Goal: Transaction & Acquisition: Download file/media

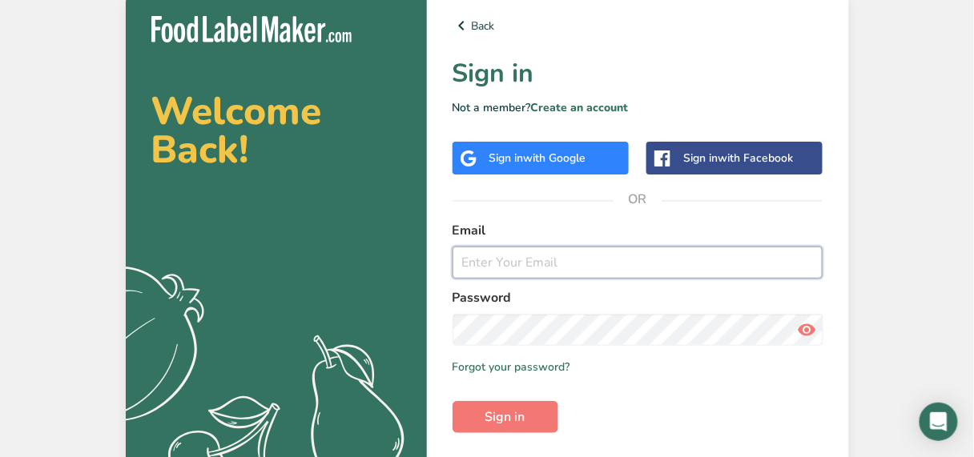
click at [516, 266] on input "email" at bounding box center [638, 263] width 371 height 32
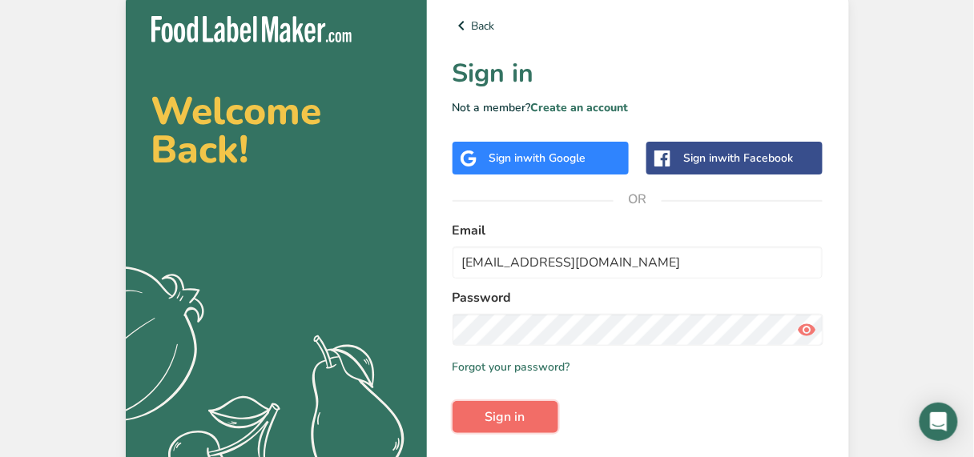
click at [515, 417] on span "Sign in" at bounding box center [505, 417] width 40 height 19
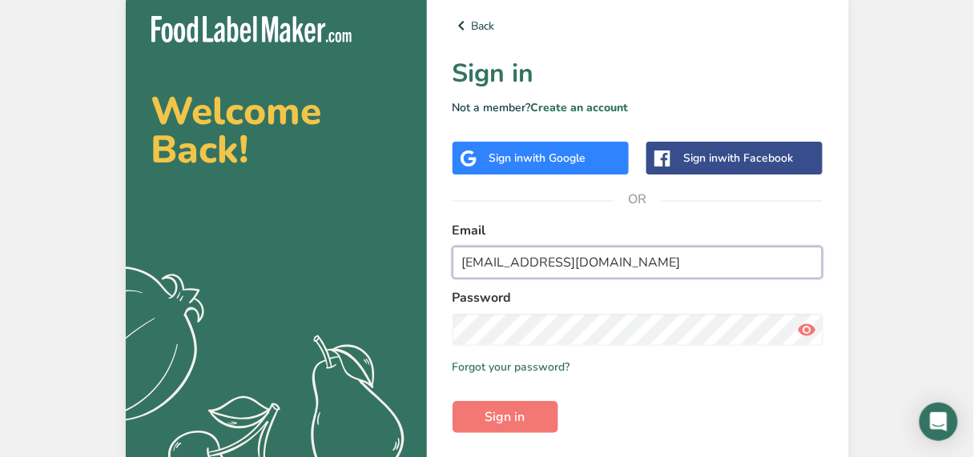
click at [599, 264] on input "[EMAIL_ADDRESS][DOMAIN_NAME]" at bounding box center [638, 263] width 371 height 32
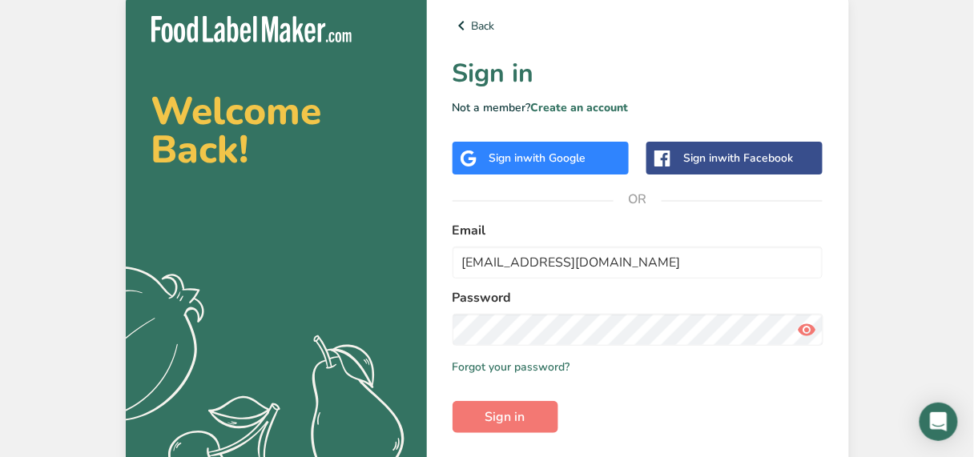
click at [652, 374] on div "Remember me Forgot your password?" at bounding box center [638, 367] width 371 height 17
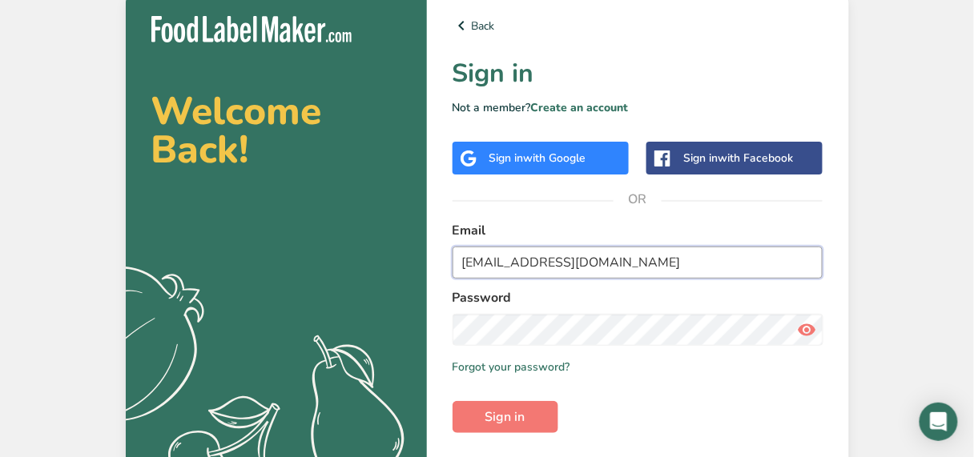
click at [603, 260] on input "[EMAIL_ADDRESS][DOMAIN_NAME]" at bounding box center [638, 263] width 371 height 32
type input "[EMAIL_ADDRESS][DOMAIN_NAME]"
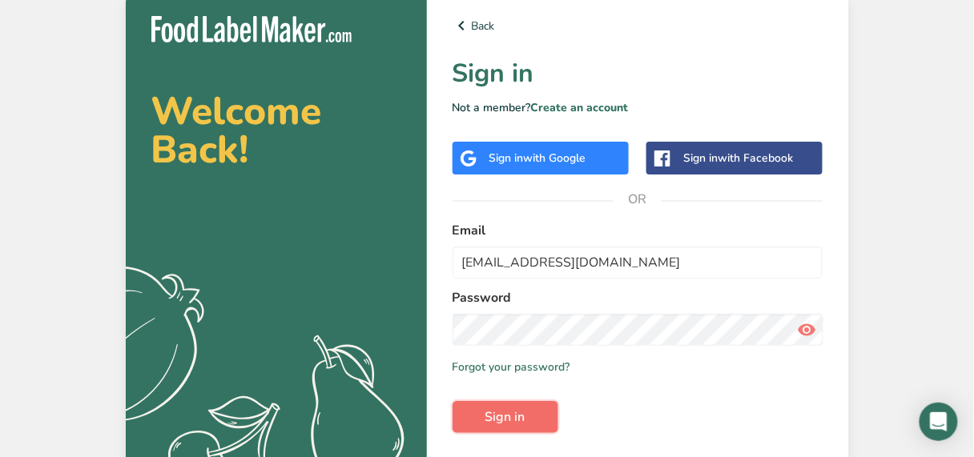
click at [504, 413] on span "Sign in" at bounding box center [505, 417] width 40 height 19
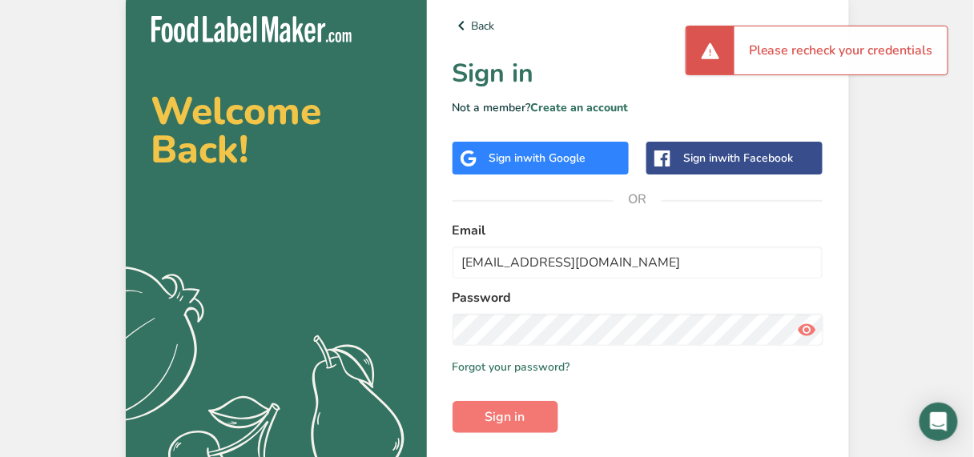
click at [647, 407] on form "Email sgs3097@gmail.com Password Remember me Forgot your password? Sign in" at bounding box center [638, 327] width 371 height 212
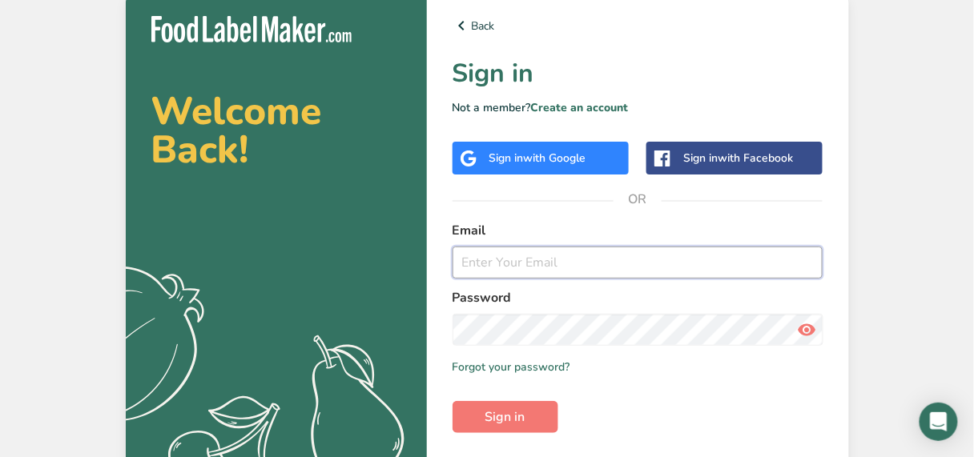
click at [526, 261] on input "email" at bounding box center [638, 263] width 371 height 32
type input "[EMAIL_ADDRESS][DOMAIN_NAME]"
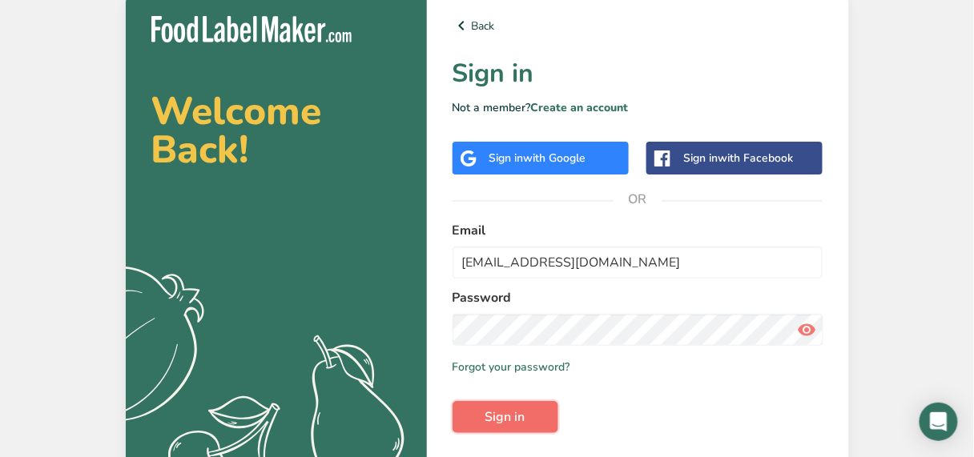
click at [501, 413] on span "Sign in" at bounding box center [505, 417] width 40 height 19
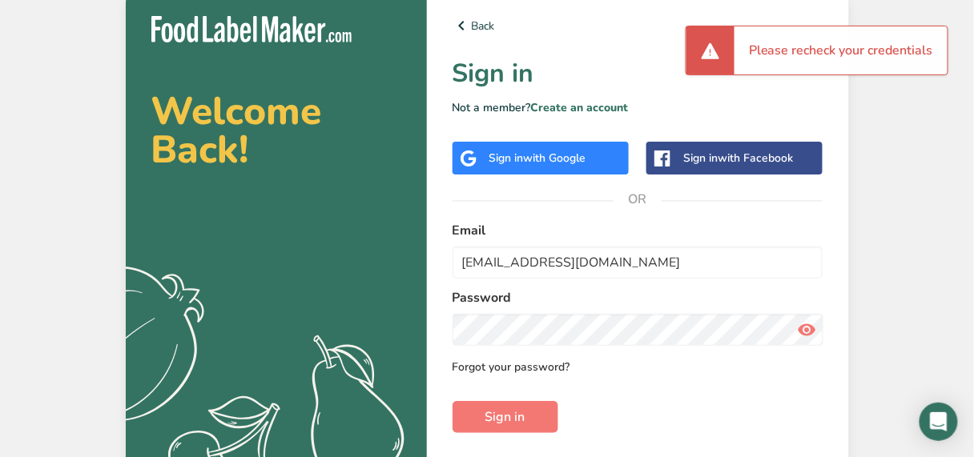
click at [537, 369] on link "Forgot your password?" at bounding box center [512, 367] width 118 height 17
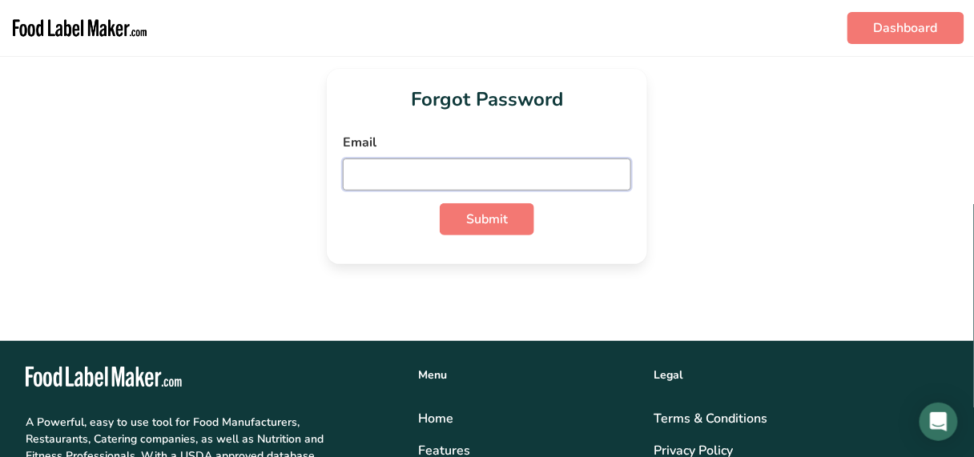
click at [399, 171] on input "email" at bounding box center [487, 175] width 288 height 32
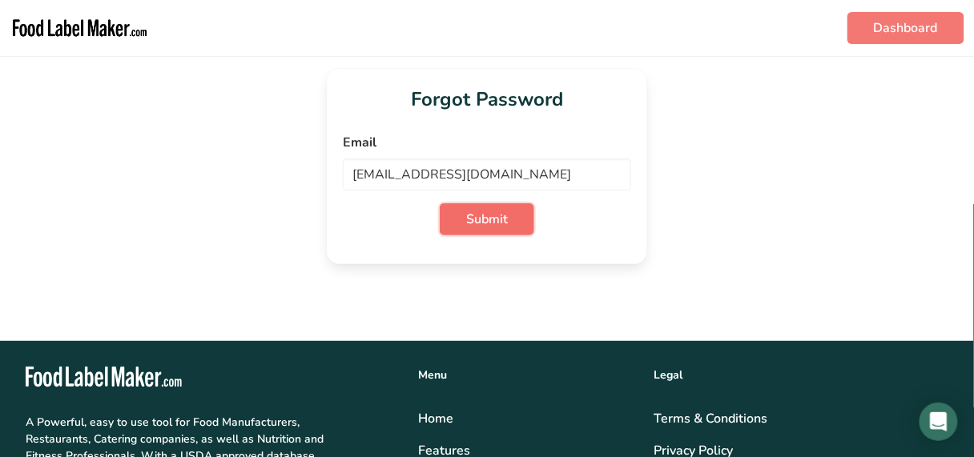
click at [498, 226] on span "Submit" at bounding box center [487, 219] width 42 height 19
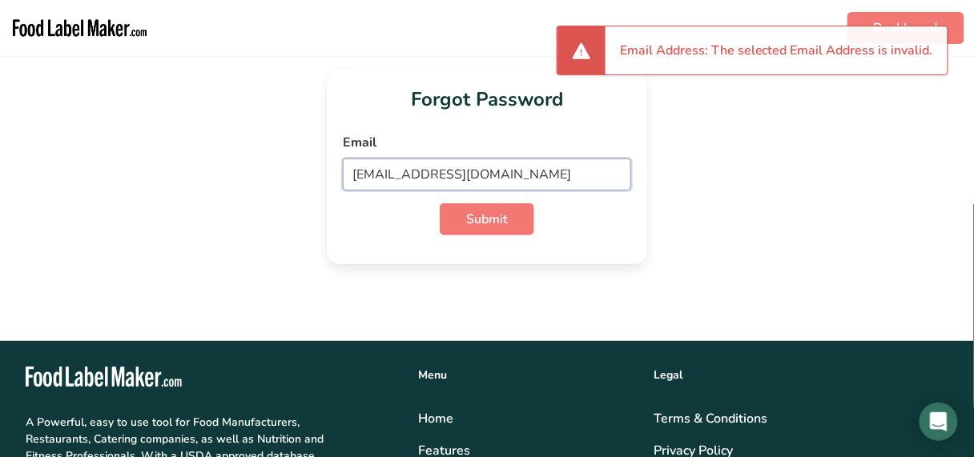
click at [478, 173] on input "[EMAIL_ADDRESS][DOMAIN_NAME]" at bounding box center [487, 175] width 288 height 32
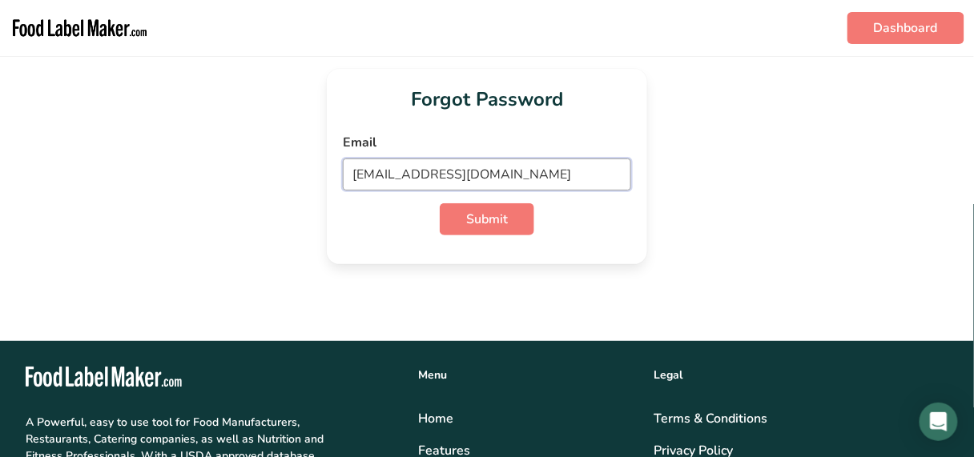
type input "[EMAIL_ADDRESS][DOMAIN_NAME]"
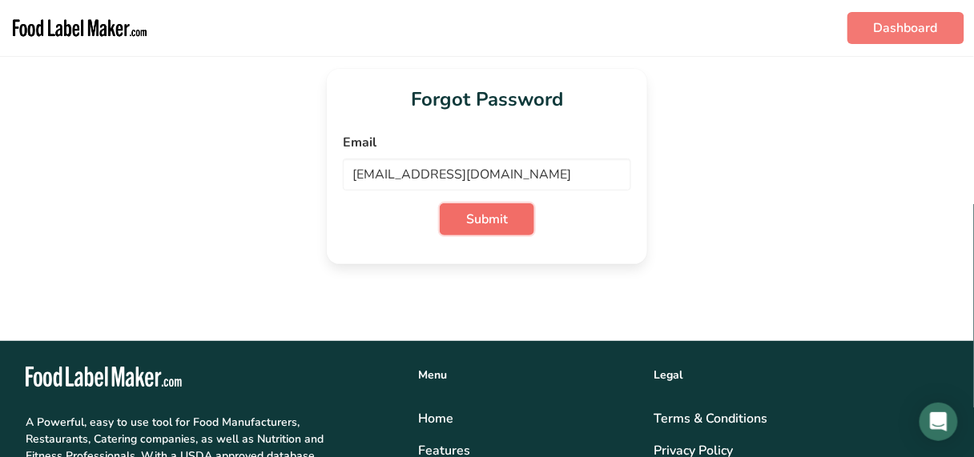
click at [507, 224] on span "Submit" at bounding box center [487, 219] width 42 height 19
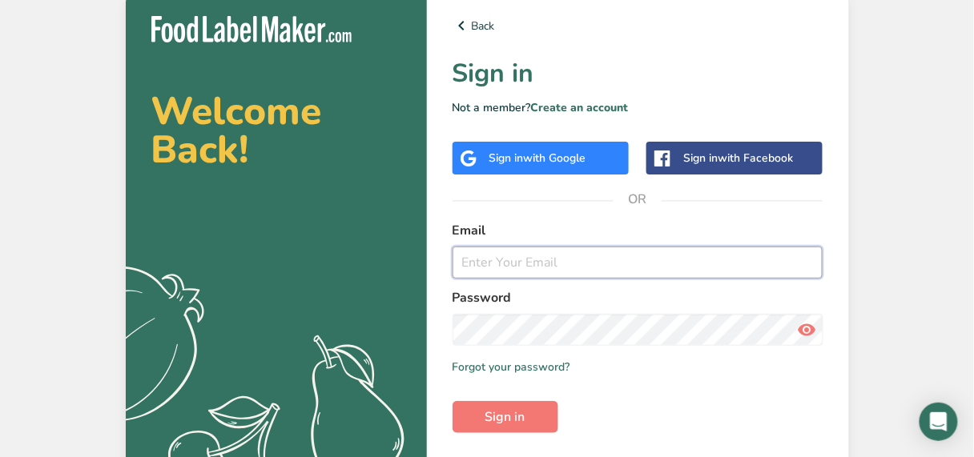
click at [517, 256] on input "email" at bounding box center [638, 263] width 371 height 32
type input "[EMAIL_ADDRESS][DOMAIN_NAME]"
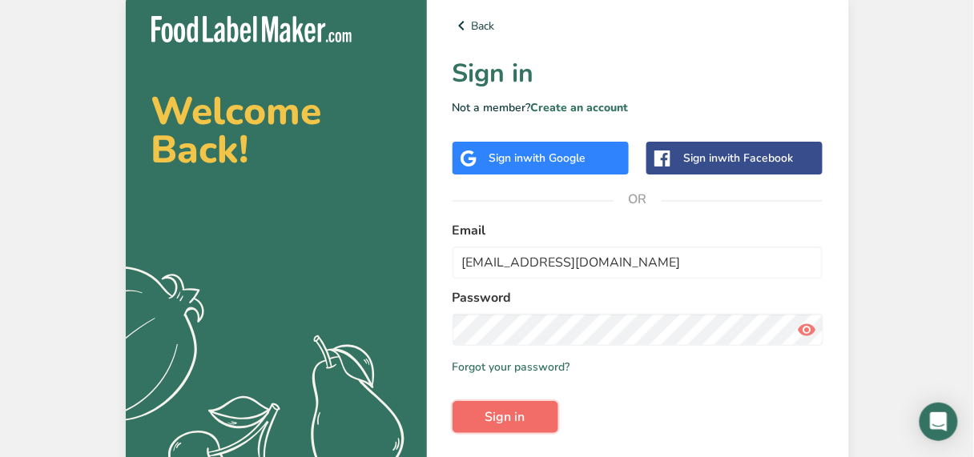
click at [531, 424] on button "Sign in" at bounding box center [506, 417] width 106 height 32
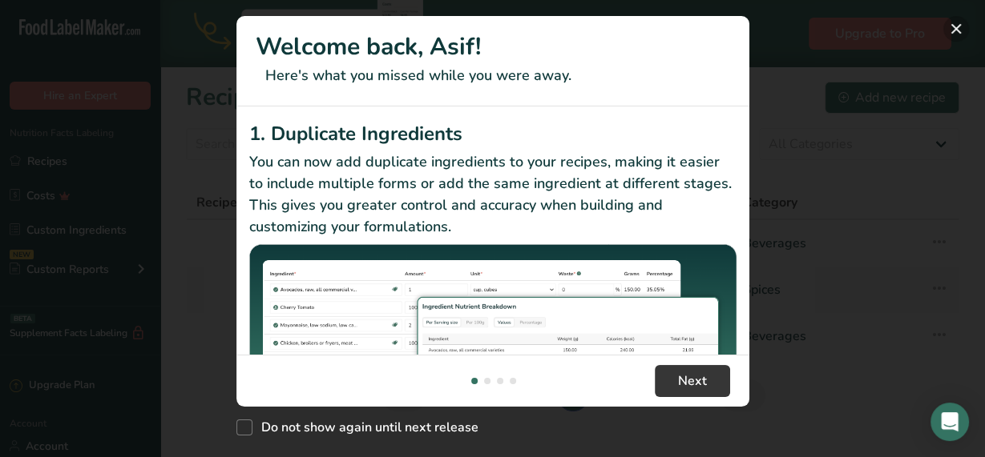
click at [955, 26] on button "New Features" at bounding box center [956, 29] width 26 height 26
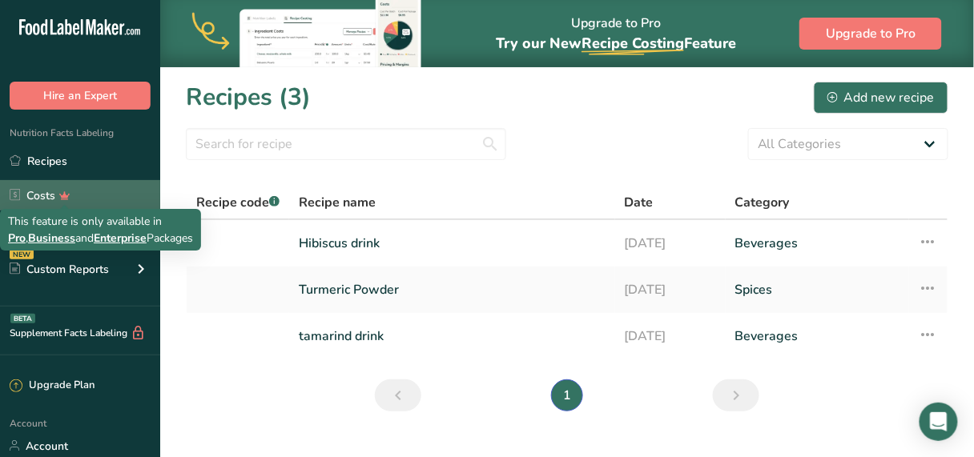
click at [54, 199] on icon at bounding box center [65, 195] width 23 height 17
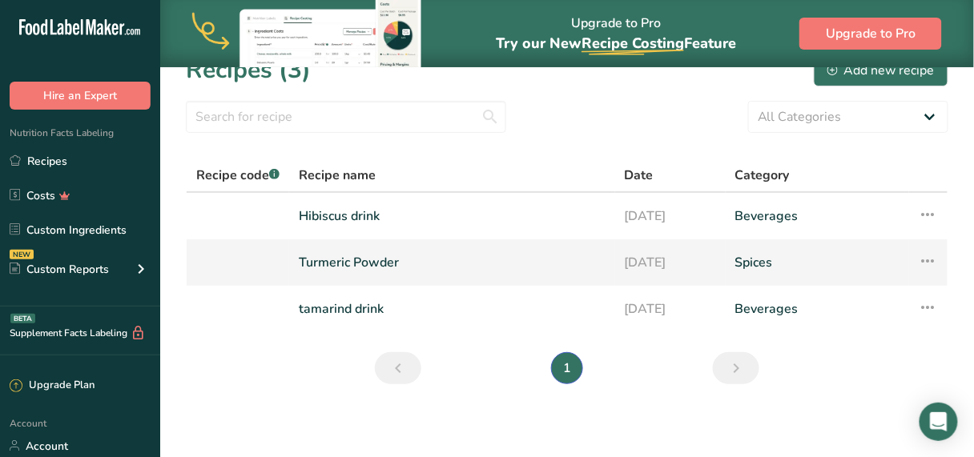
scroll to position [30, 0]
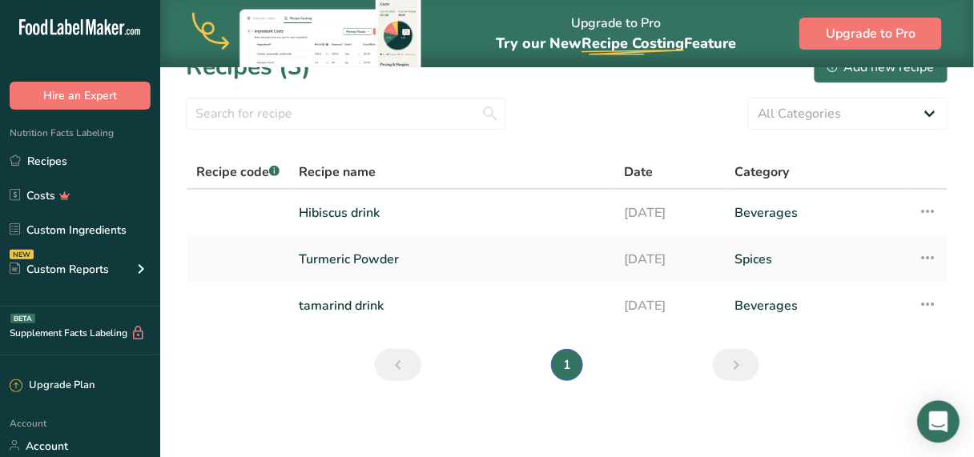
click at [932, 424] on icon "Open Intercom Messenger" at bounding box center [938, 422] width 18 height 21
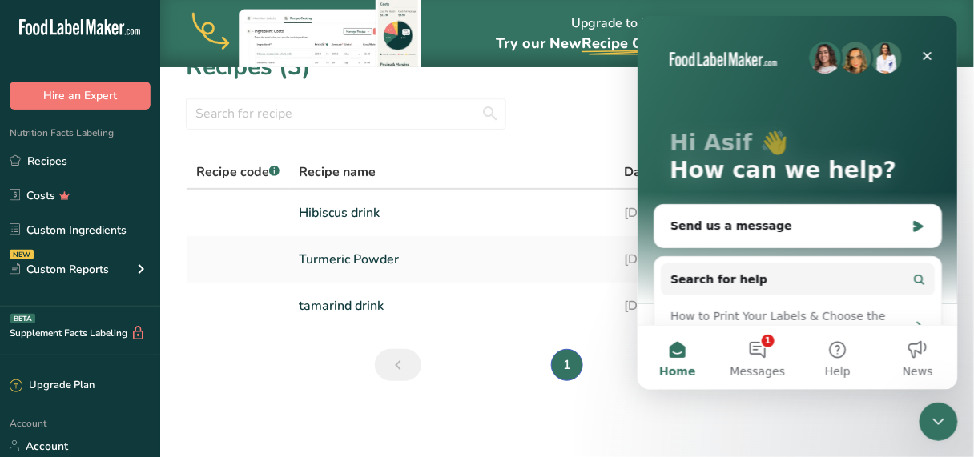
scroll to position [0, 0]
click at [764, 353] on button "1 Messages" at bounding box center [757, 357] width 80 height 64
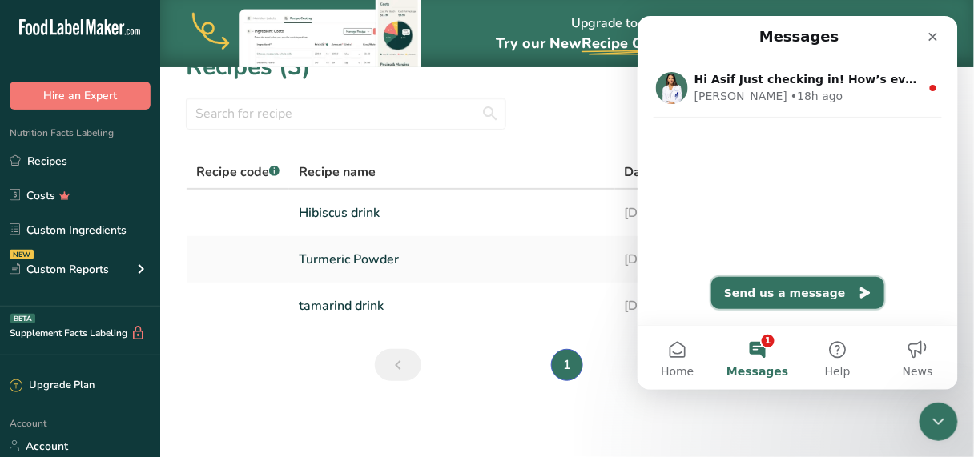
click at [819, 298] on button "Send us a message" at bounding box center [797, 292] width 173 height 32
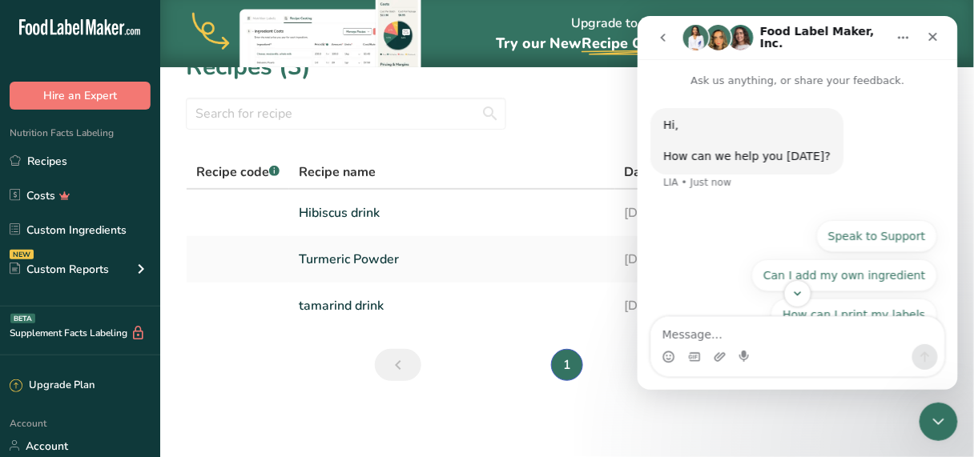
click at [781, 346] on div "Intercom messenger" at bounding box center [796, 357] width 293 height 26
click at [878, 240] on button "Speak to Support" at bounding box center [876, 235] width 121 height 32
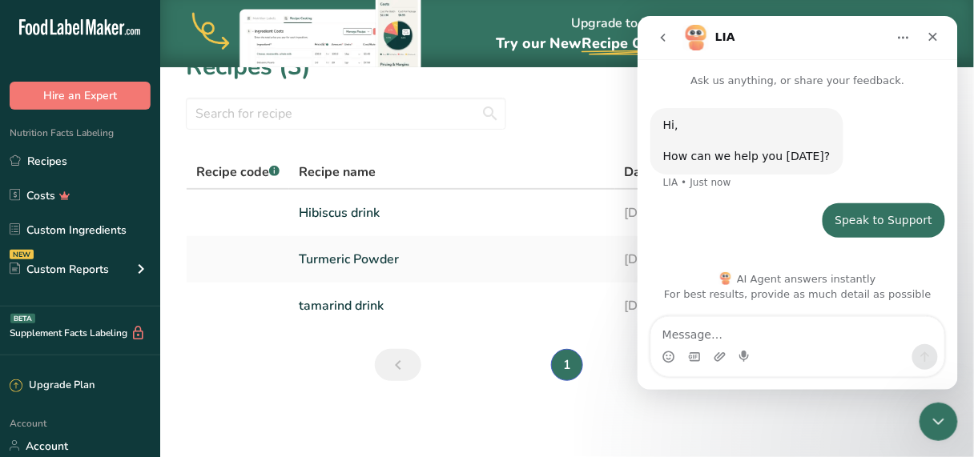
click at [697, 336] on textarea "Message…" at bounding box center [796, 329] width 293 height 27
type textarea "hi"
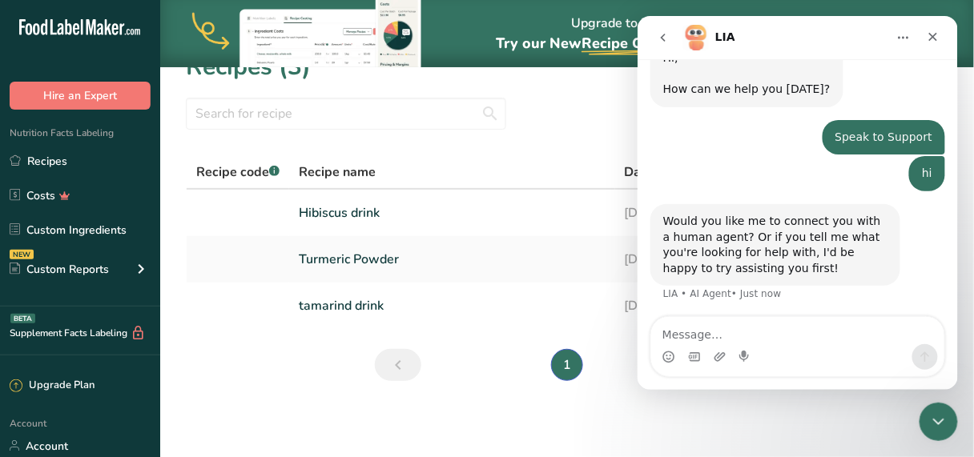
scroll to position [69, 0]
click at [725, 336] on textarea "Message…" at bounding box center [796, 329] width 293 height 27
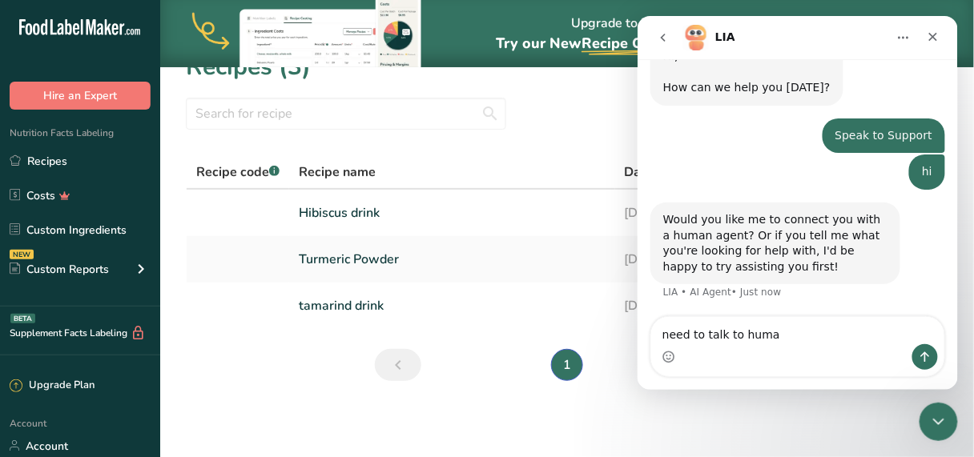
type textarea "need to talk to human"
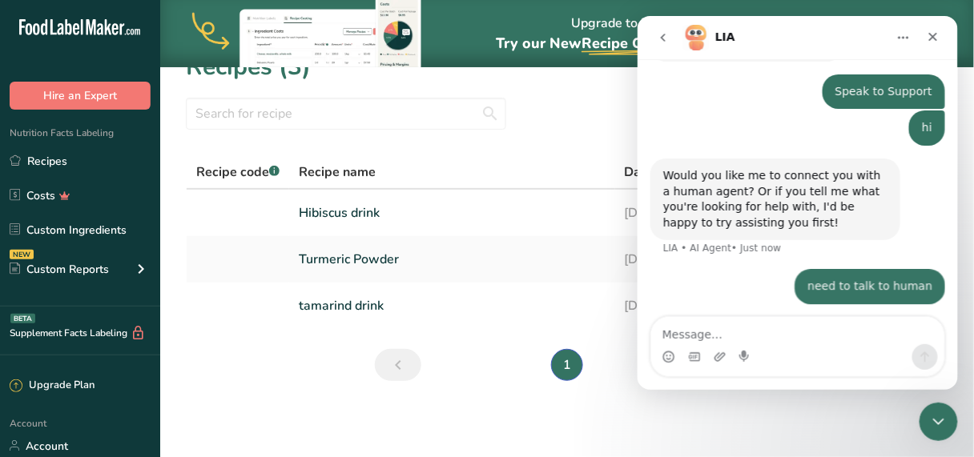
scroll to position [169, 0]
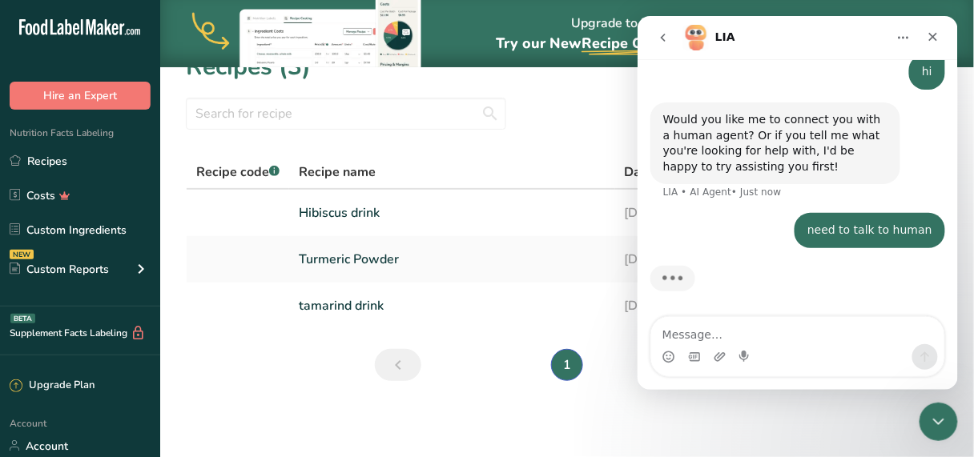
click at [903, 34] on icon "Home" at bounding box center [902, 36] width 13 height 13
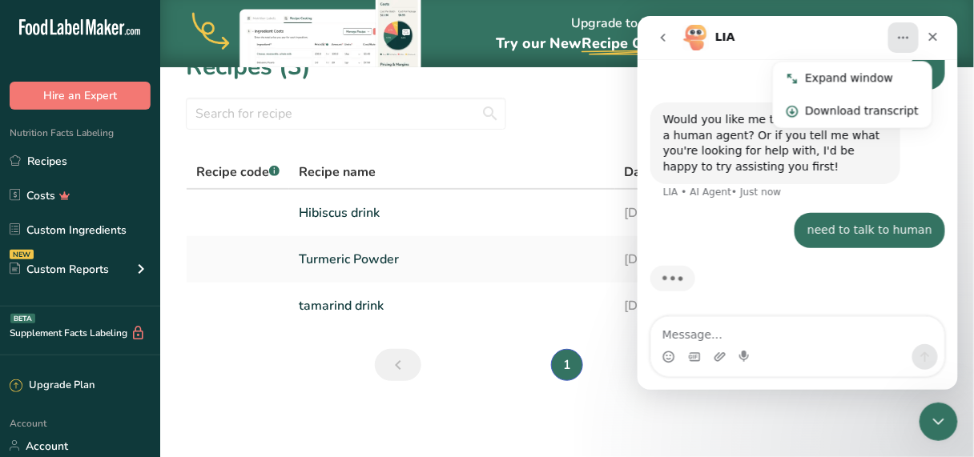
click at [903, 34] on icon "Home" at bounding box center [902, 36] width 13 height 13
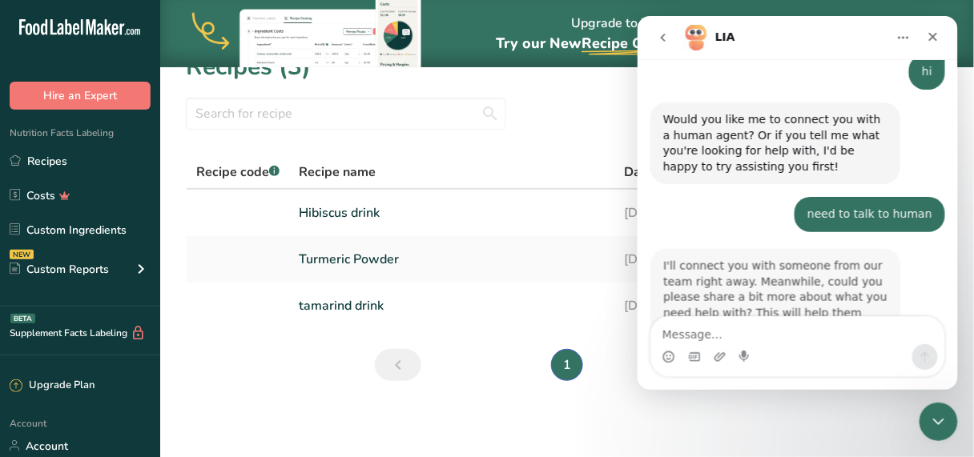
click at [815, 30] on div "LIA" at bounding box center [784, 37] width 203 height 26
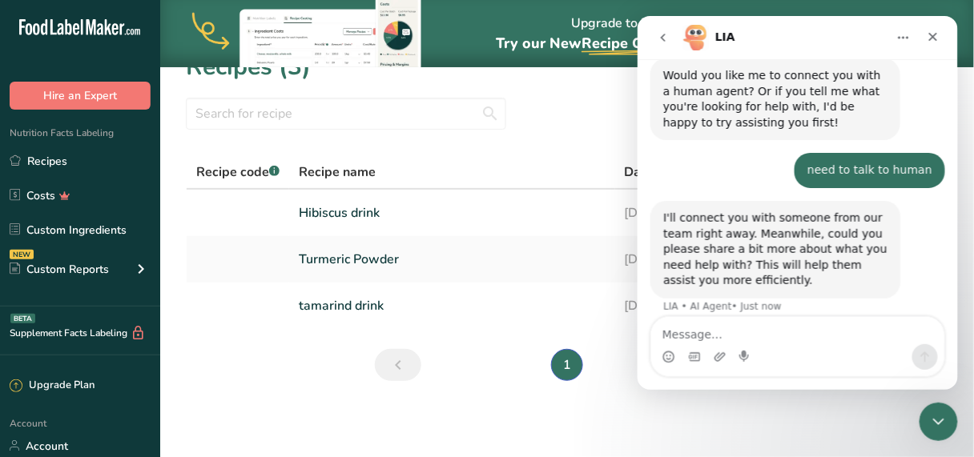
scroll to position [228, 0]
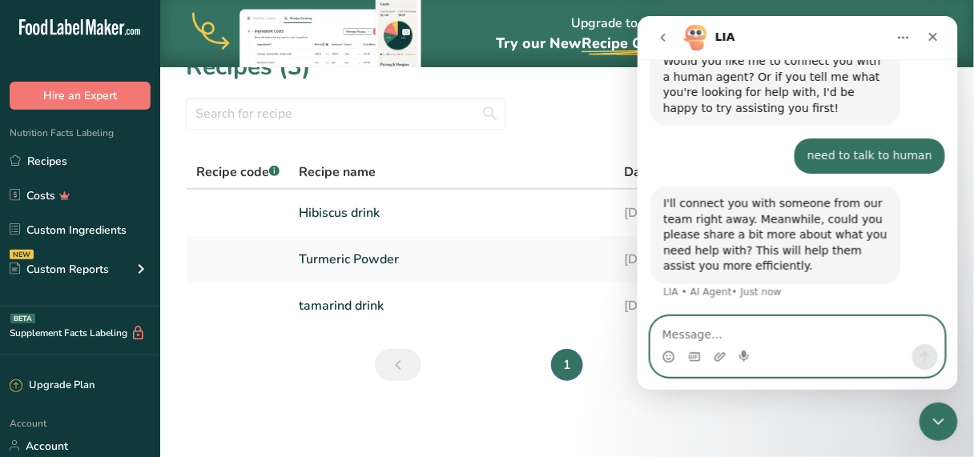
click at [718, 340] on textarea "Message…" at bounding box center [796, 329] width 293 height 27
type textarea "i sent my lnutrion label to review by expert"
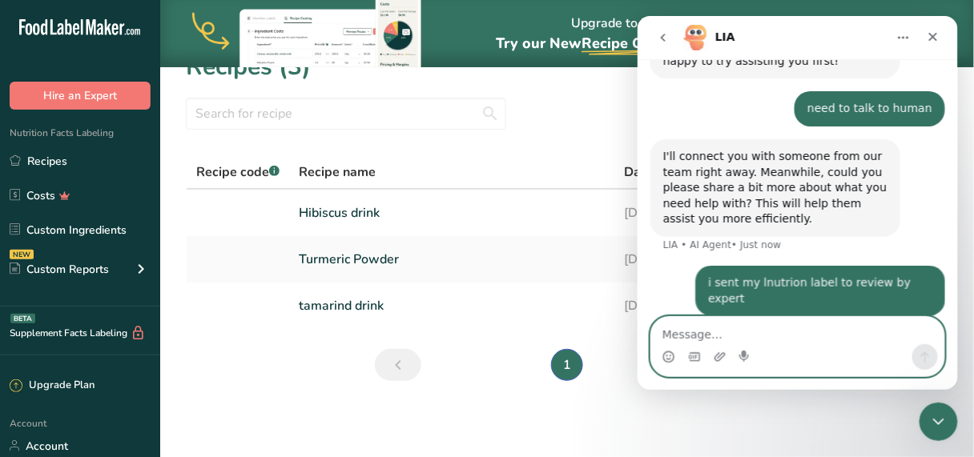
scroll to position [327, 0]
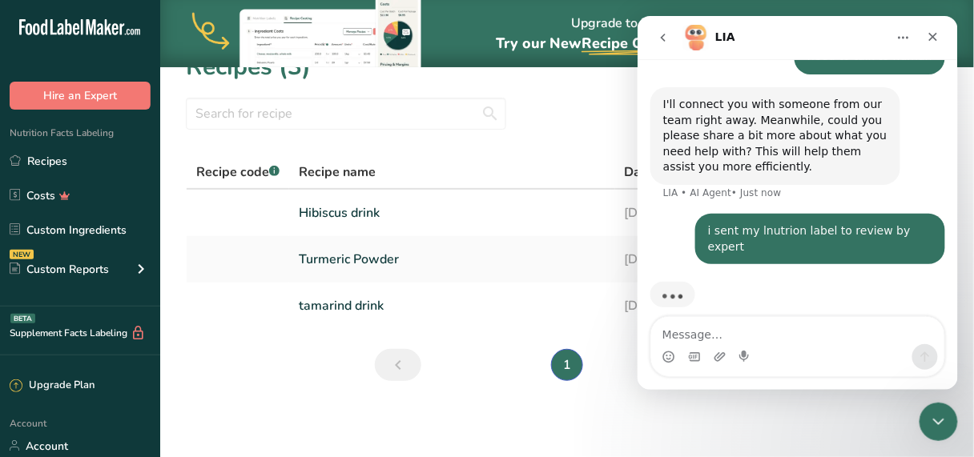
click at [911, 36] on button "Home" at bounding box center [903, 37] width 30 height 30
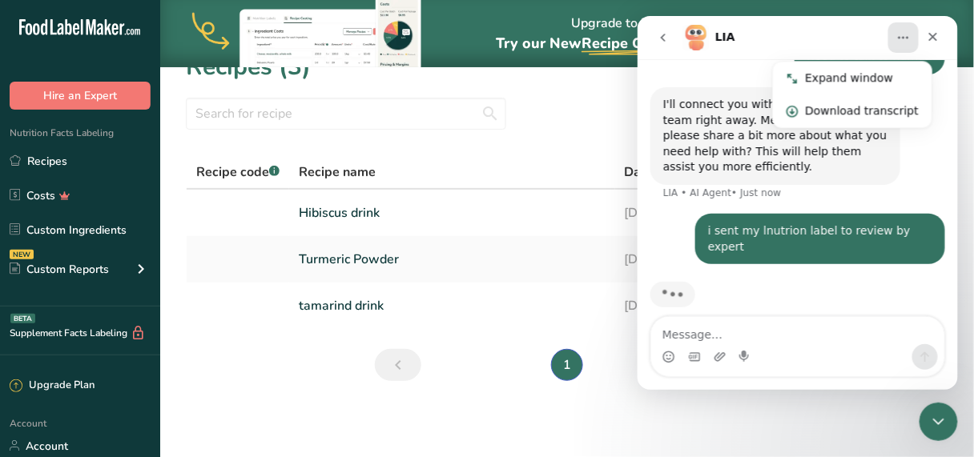
click at [911, 36] on button "Home" at bounding box center [903, 37] width 30 height 30
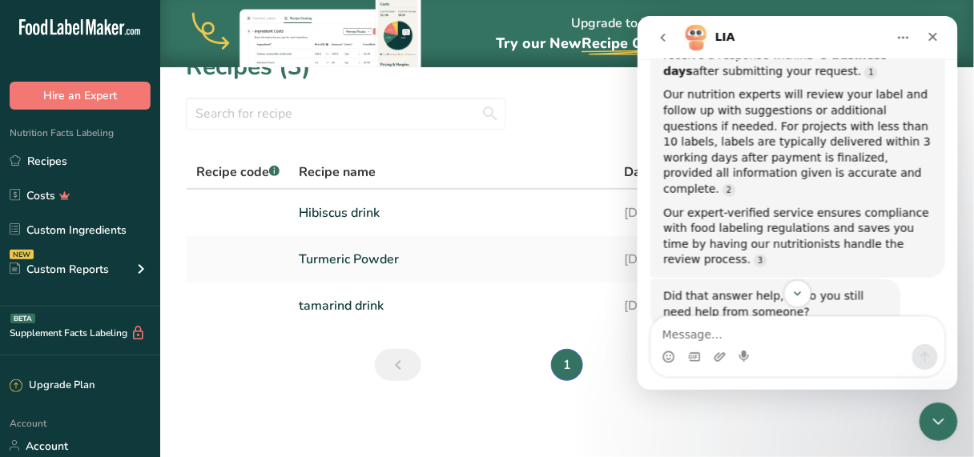
scroll to position [602, 0]
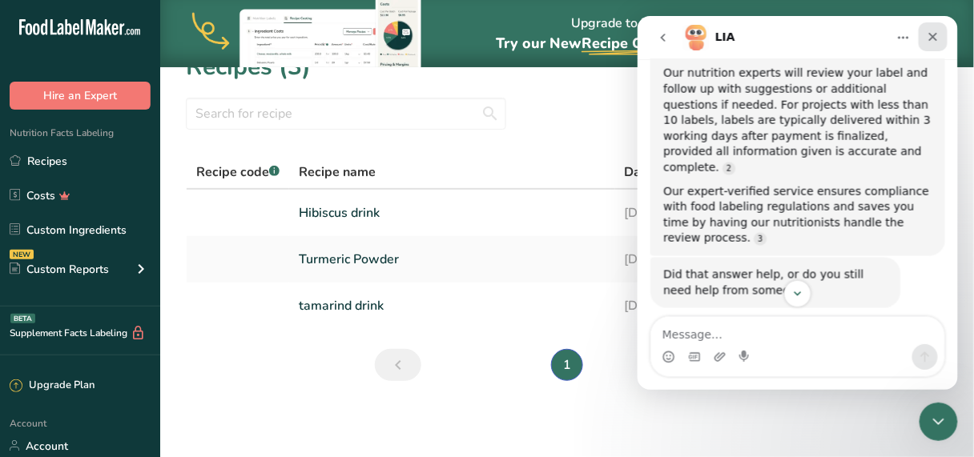
click at [930, 41] on icon "Close" at bounding box center [932, 36] width 13 height 13
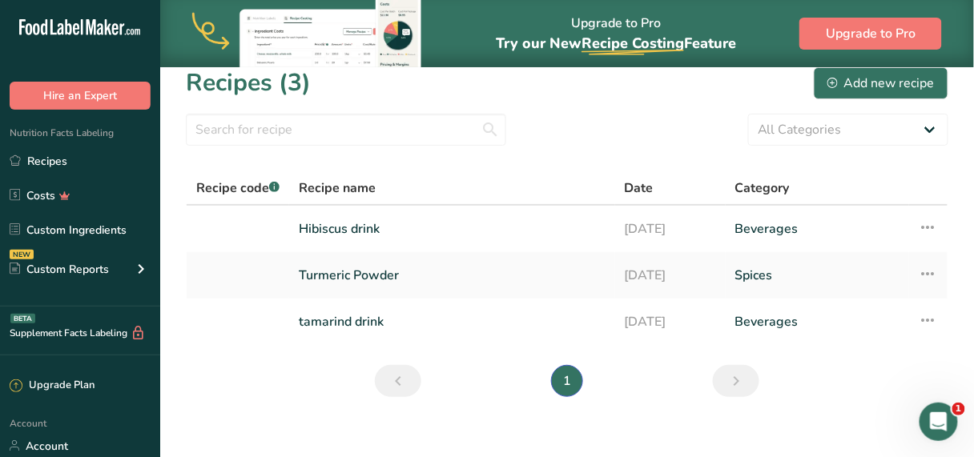
scroll to position [0, 0]
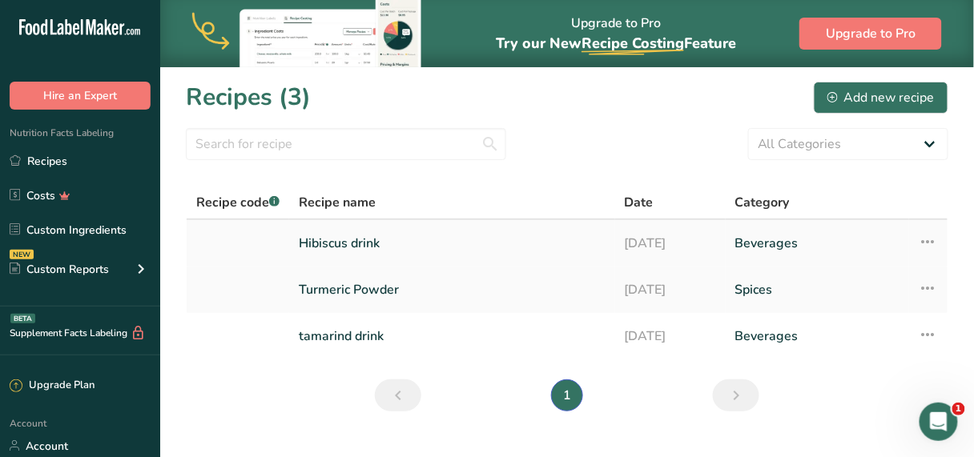
click at [366, 244] on link "Hibiscus drink" at bounding box center [452, 244] width 307 height 34
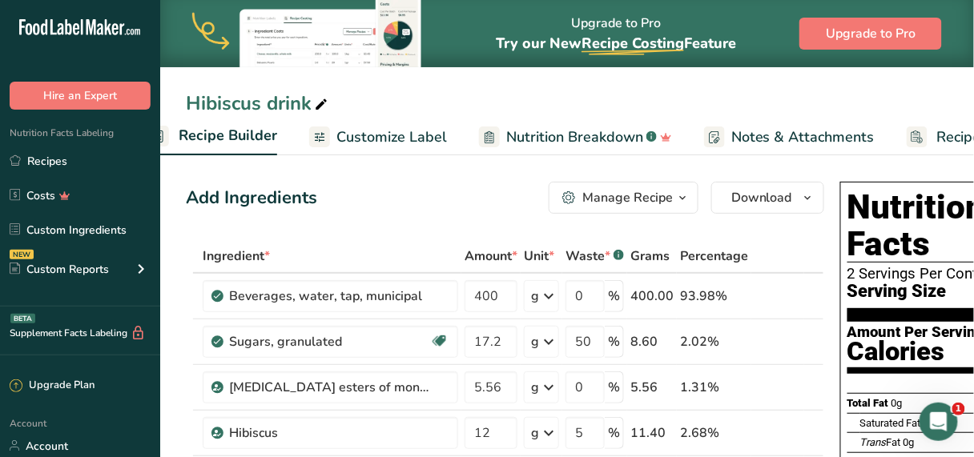
scroll to position [0, 206]
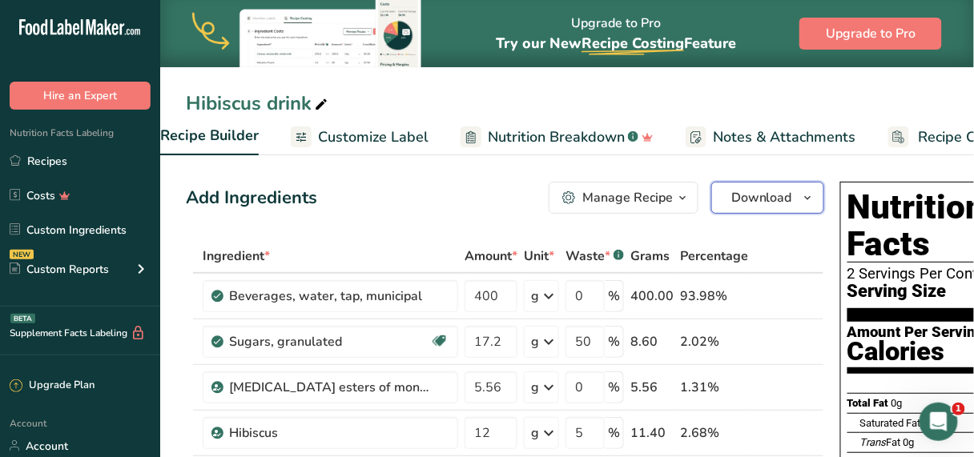
click at [802, 196] on icon "button" at bounding box center [808, 198] width 13 height 20
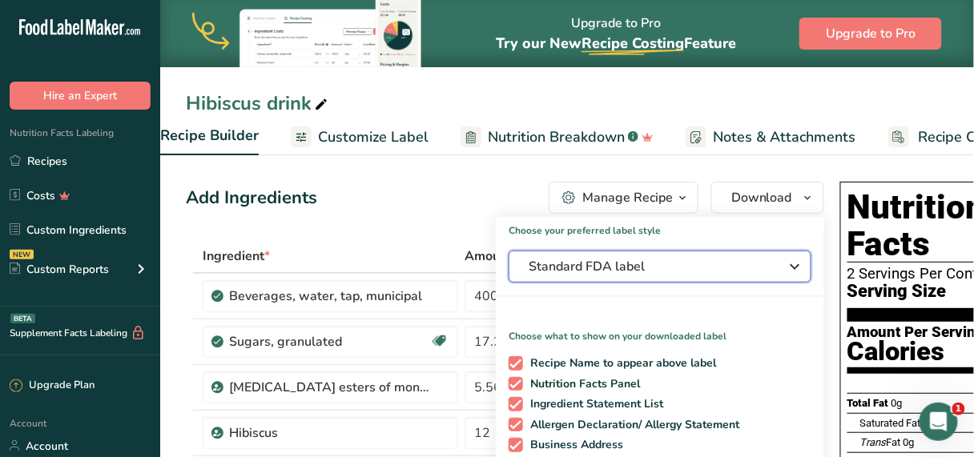
click at [793, 270] on icon "button" at bounding box center [795, 266] width 19 height 29
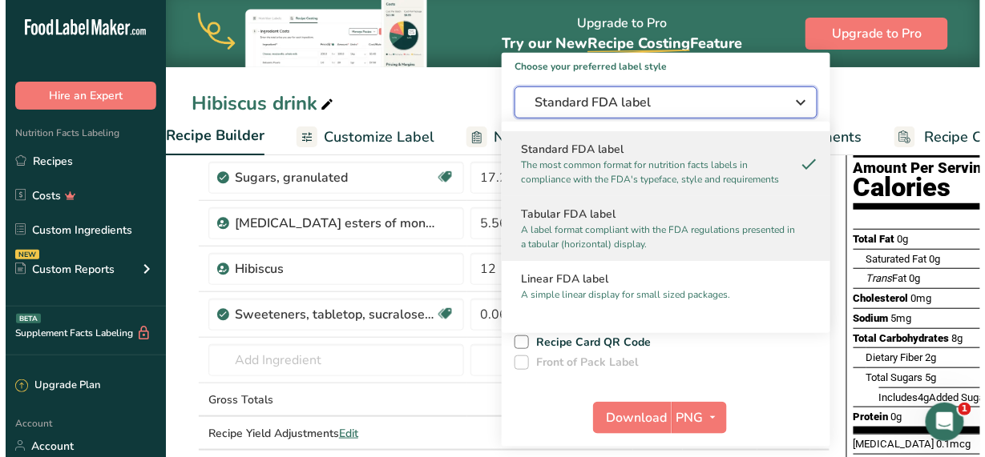
scroll to position [192, 0]
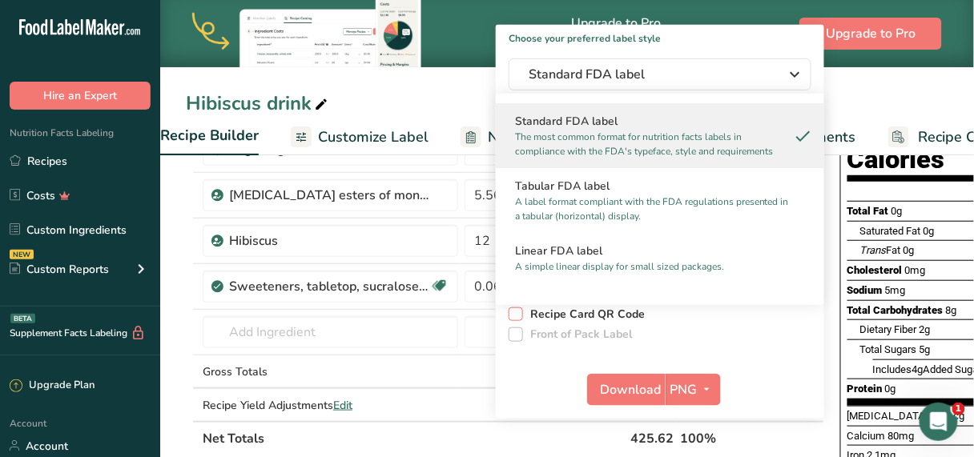
click at [515, 318] on span at bounding box center [516, 315] width 14 height 14
click at [515, 318] on input "Recipe Card QR Code" at bounding box center [514, 314] width 10 height 10
checkbox input "true"
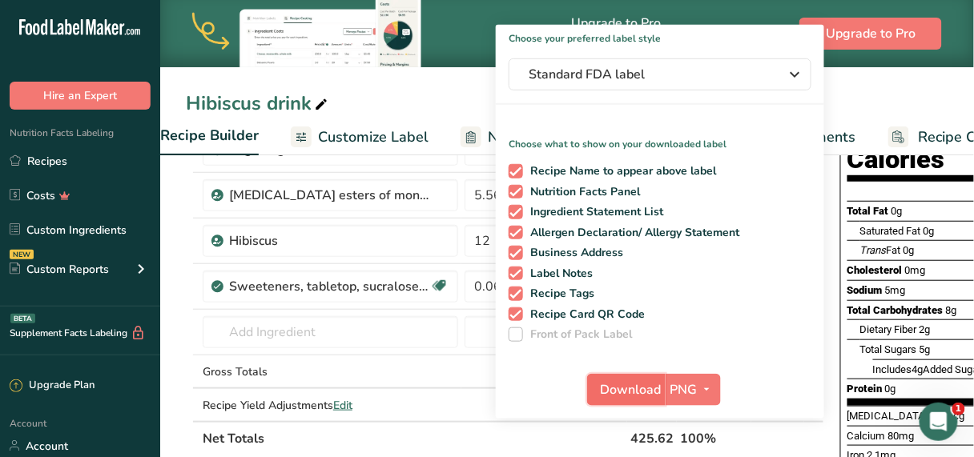
click at [626, 392] on span "Download" at bounding box center [631, 390] width 61 height 19
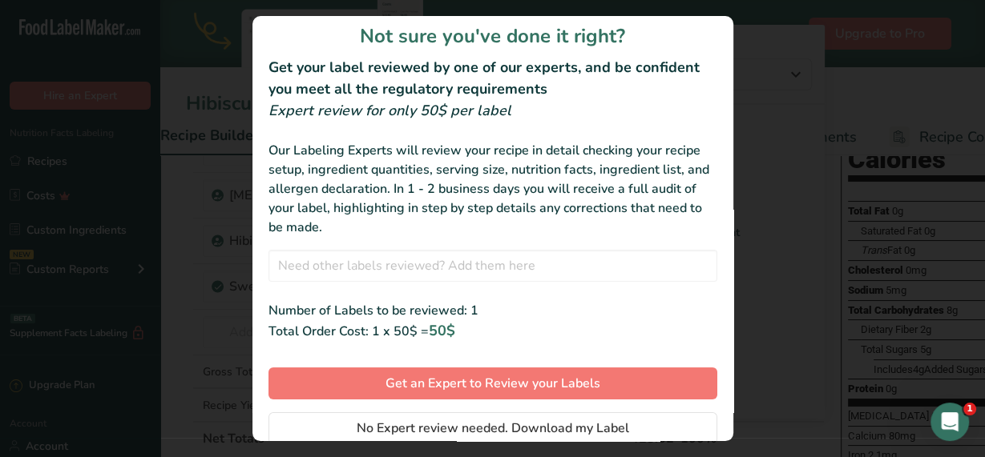
scroll to position [0, 0]
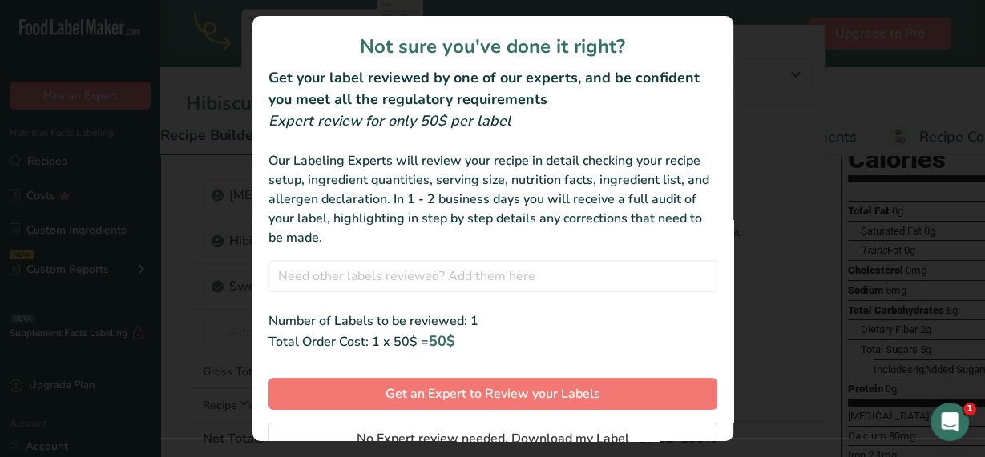
click at [760, 78] on div "review labels modal" at bounding box center [492, 228] width 985 height 457
click at [760, 77] on div "review labels modal" at bounding box center [492, 228] width 985 height 457
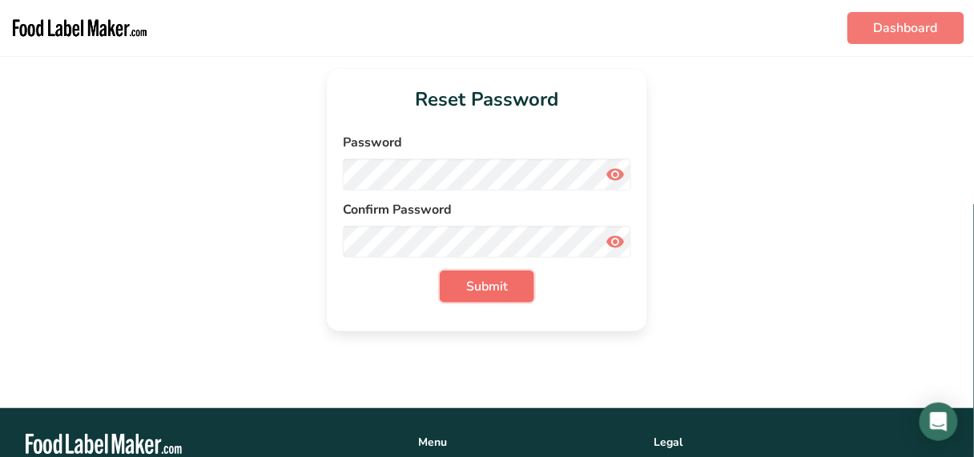
click at [472, 288] on span "Submit" at bounding box center [487, 286] width 42 height 19
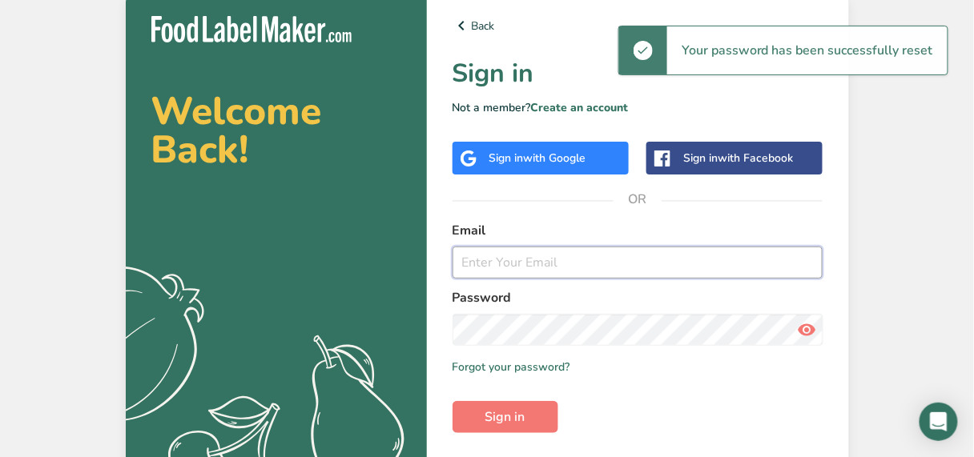
click at [505, 268] on input "email" at bounding box center [638, 263] width 371 height 32
type input "[EMAIL_ADDRESS][DOMAIN_NAME]"
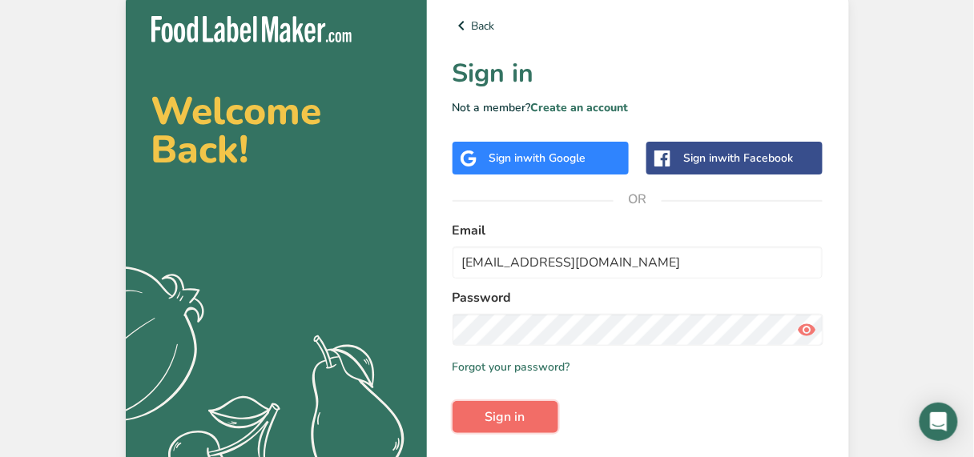
click at [526, 413] on button "Sign in" at bounding box center [506, 417] width 106 height 32
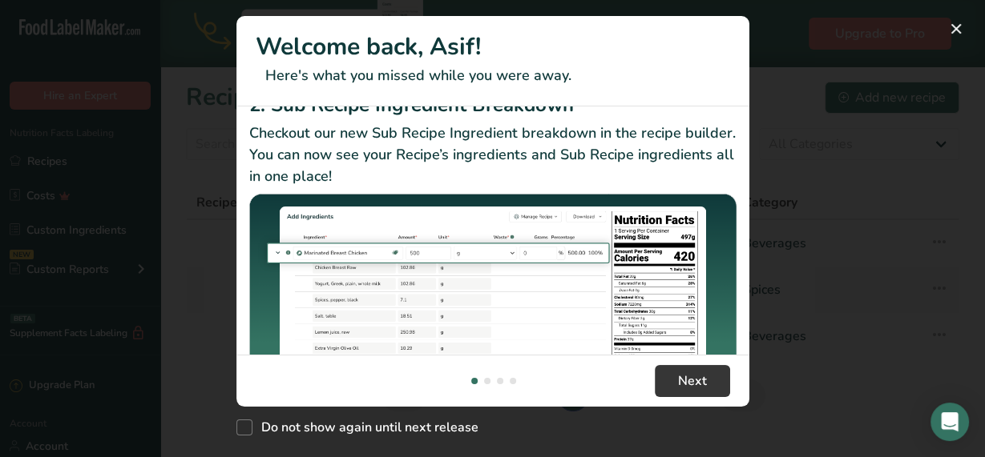
scroll to position [373, 0]
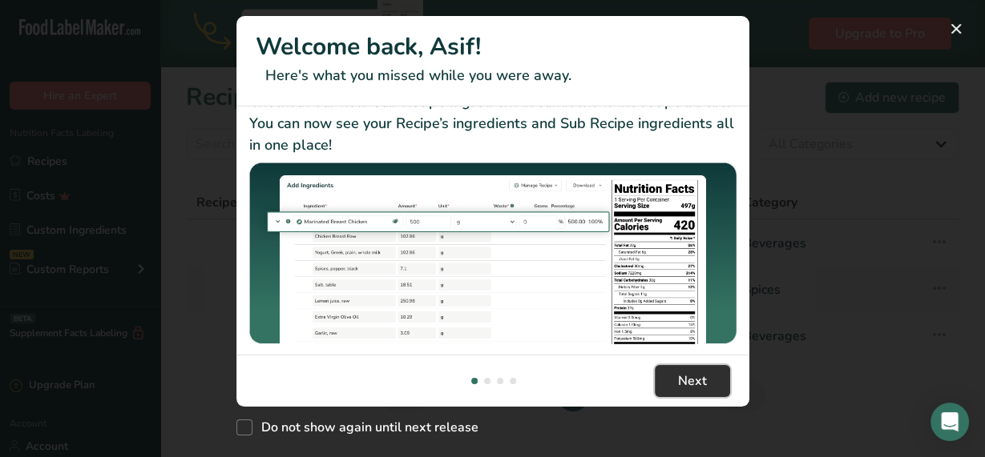
click at [685, 384] on span "Next" at bounding box center [692, 381] width 29 height 19
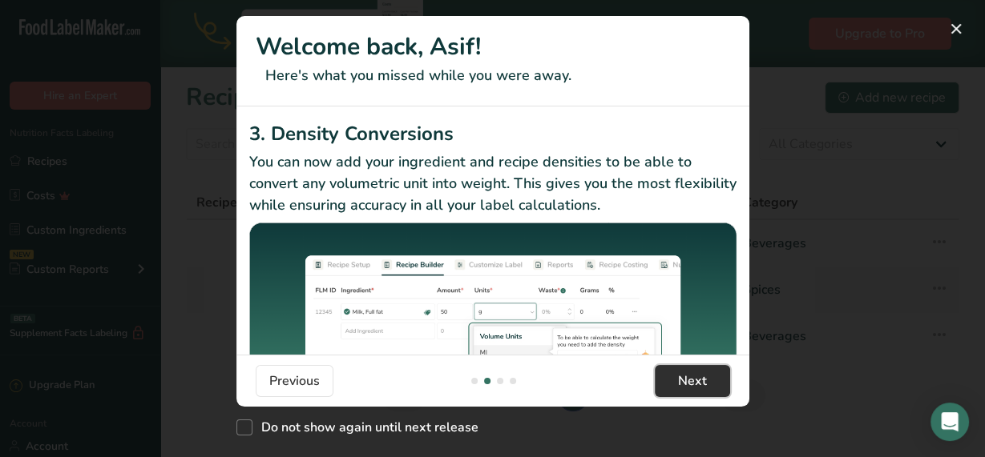
click at [685, 384] on span "Next" at bounding box center [692, 381] width 29 height 19
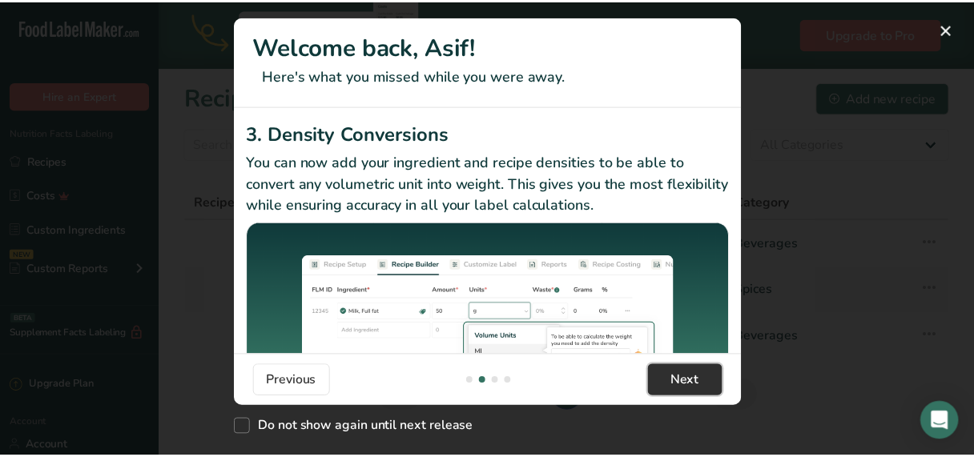
scroll to position [0, 1538]
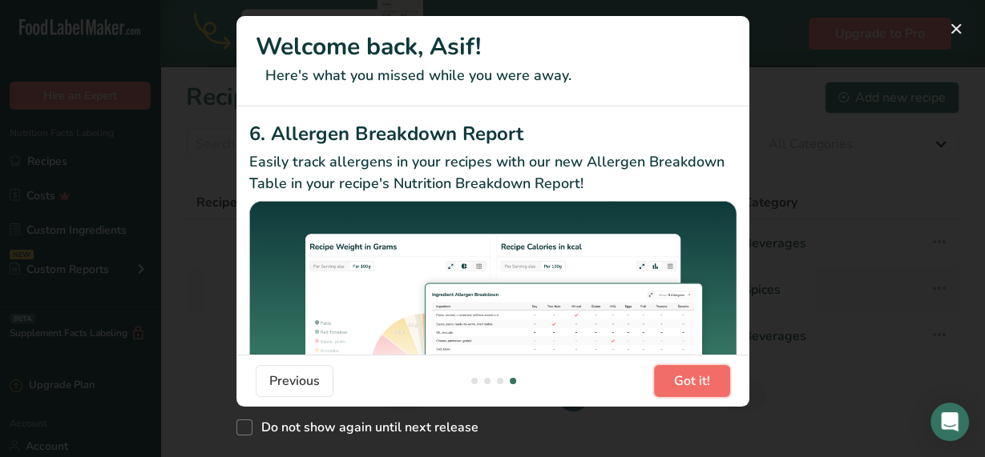
click at [692, 385] on span "Got it!" at bounding box center [692, 381] width 36 height 19
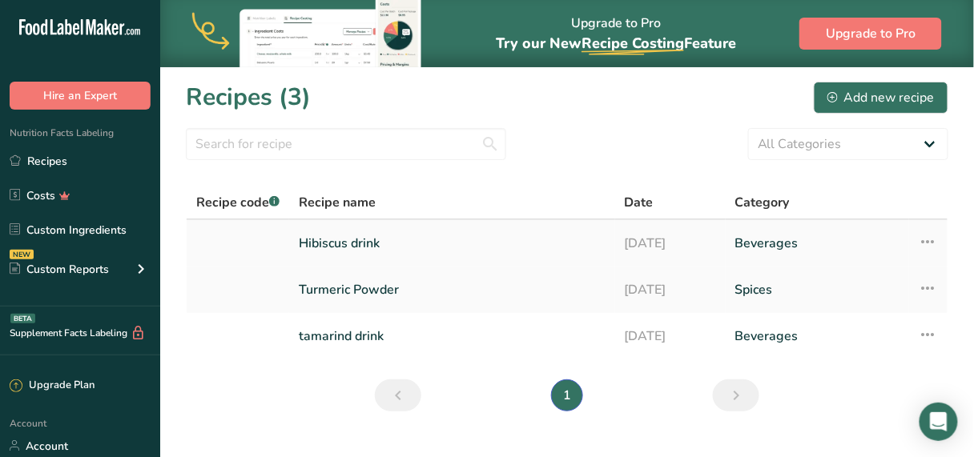
click at [363, 243] on link "Hibiscus drink" at bounding box center [452, 244] width 307 height 34
